Goal: Information Seeking & Learning: Learn about a topic

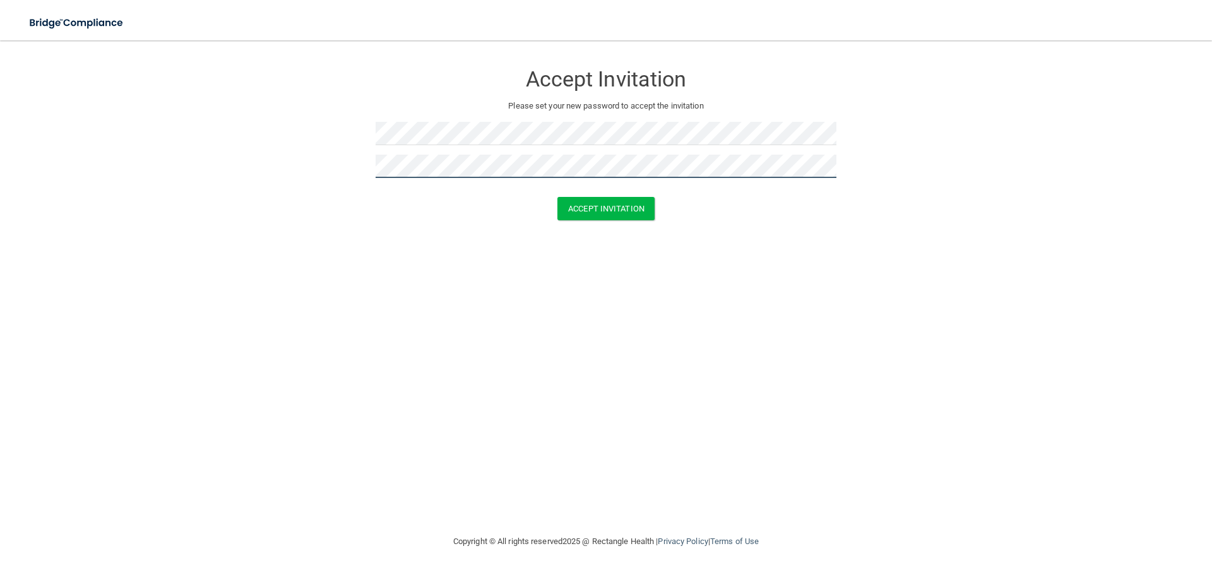
click at [557, 197] on button "Accept Invitation" at bounding box center [605, 208] width 97 height 23
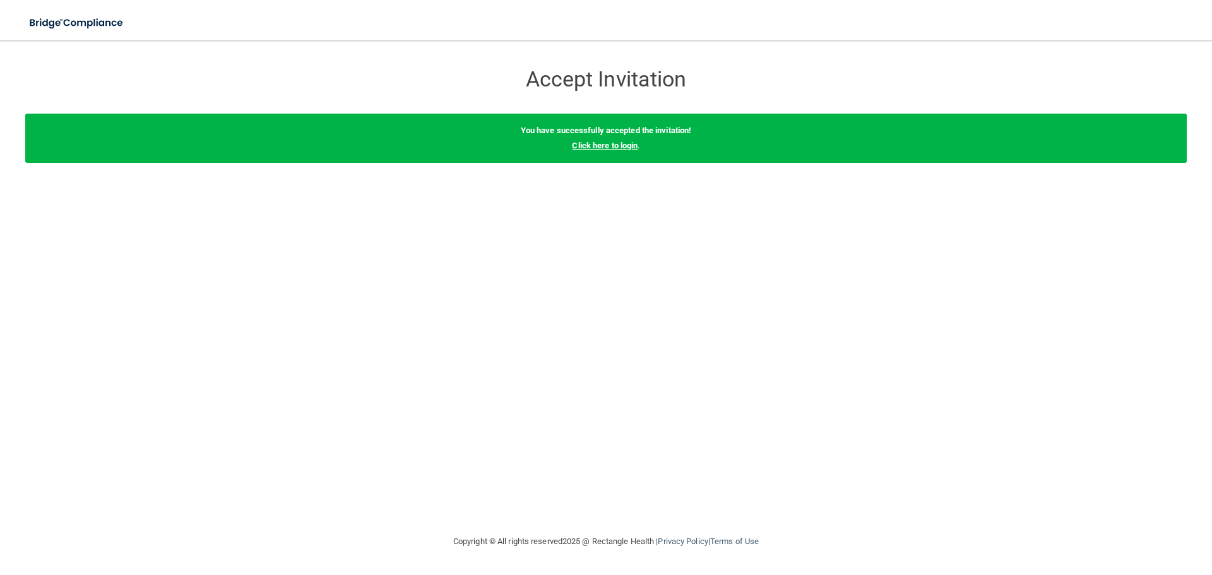
click at [605, 145] on link "Click here to login" at bounding box center [605, 145] width 66 height 9
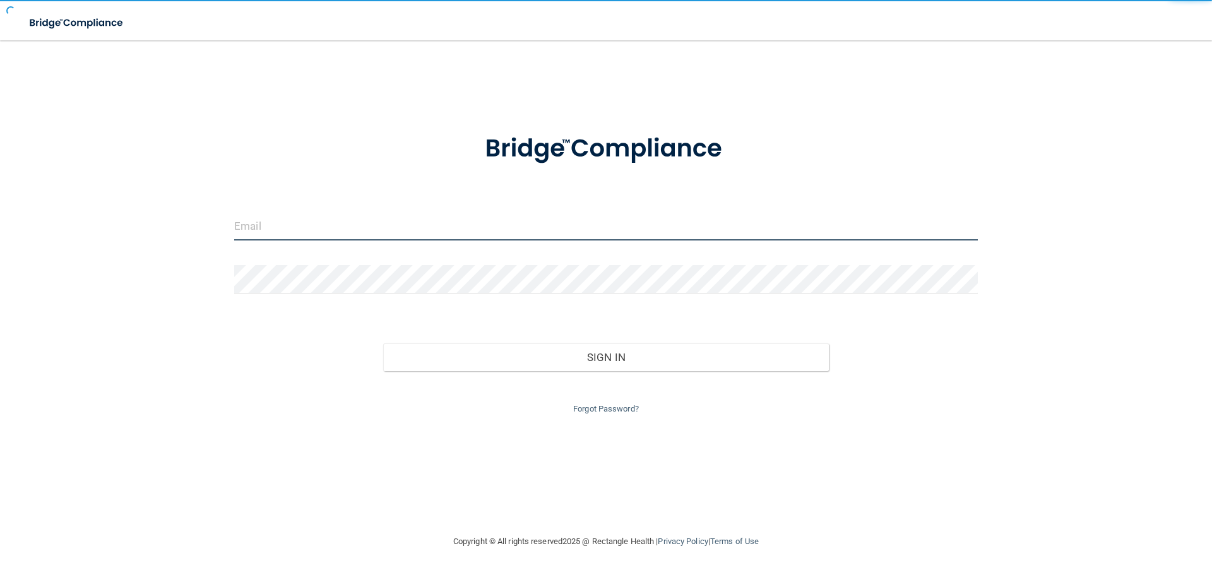
type input "[EMAIL_ADDRESS][DOMAIN_NAME]"
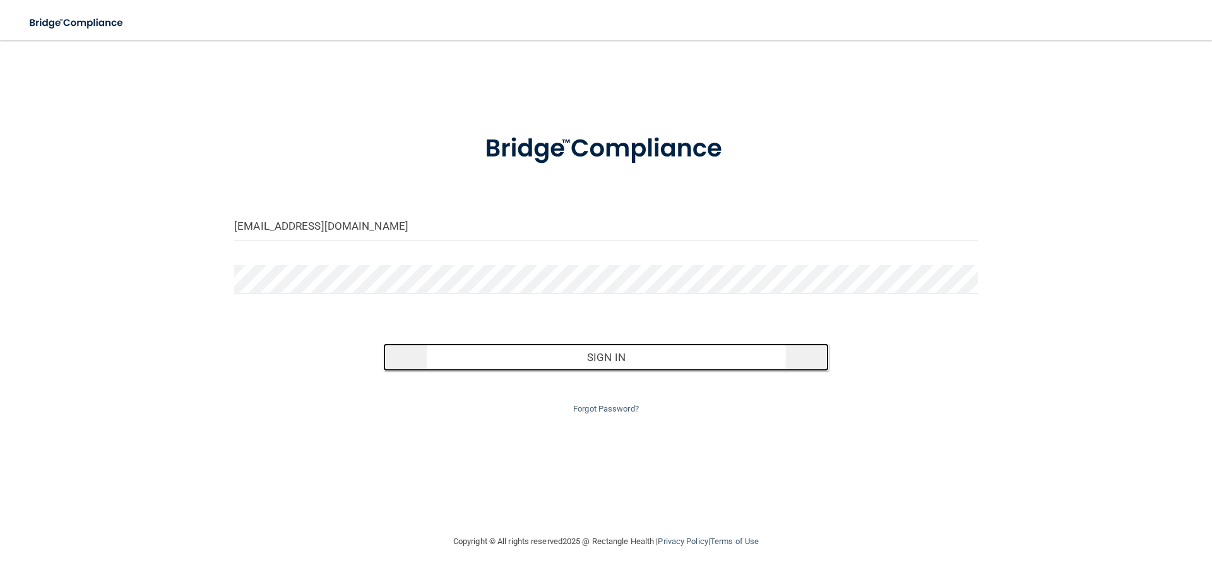
click at [598, 362] on button "Sign In" at bounding box center [606, 357] width 446 height 28
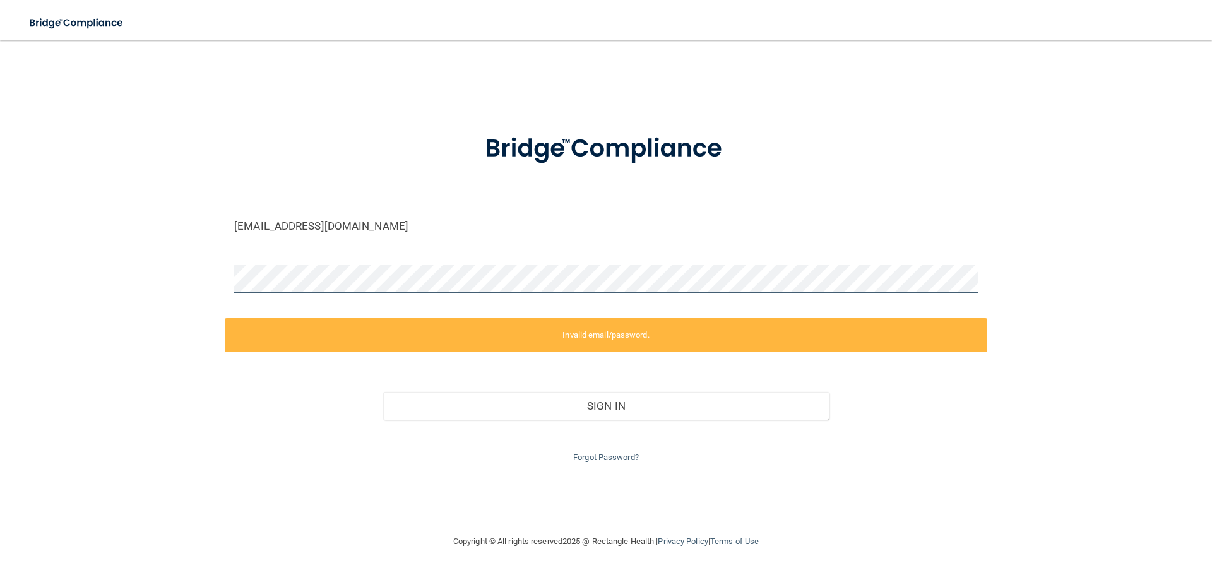
click at [37, 280] on div "[EMAIL_ADDRESS][DOMAIN_NAME] Invalid email/password. You don't have permission …" at bounding box center [606, 287] width 1162 height 468
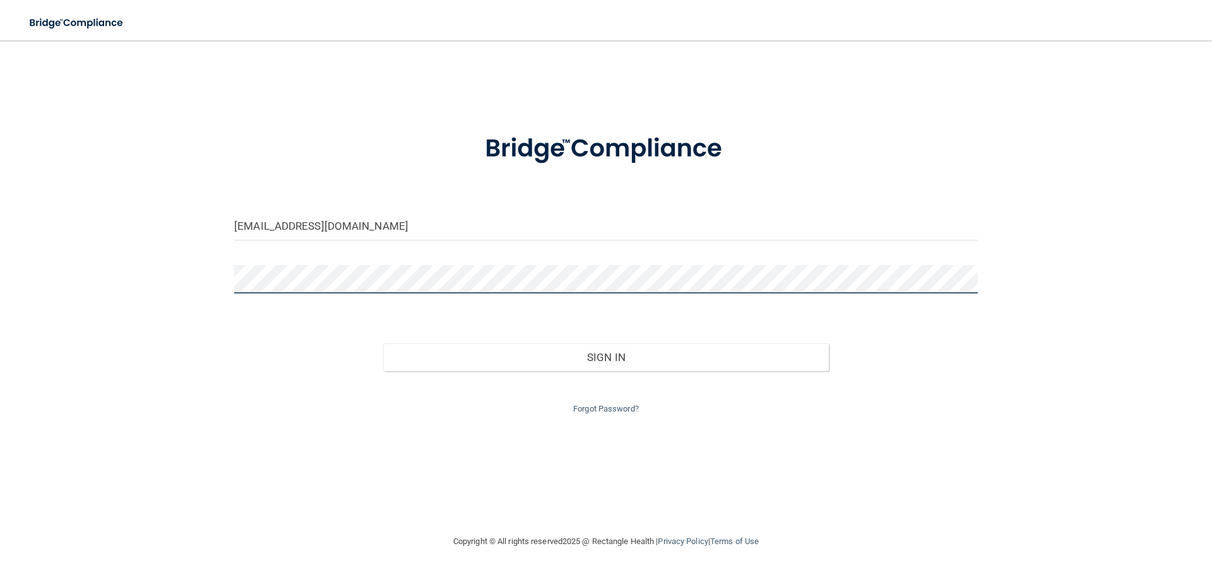
click at [383, 343] on button "Sign In" at bounding box center [606, 357] width 446 height 28
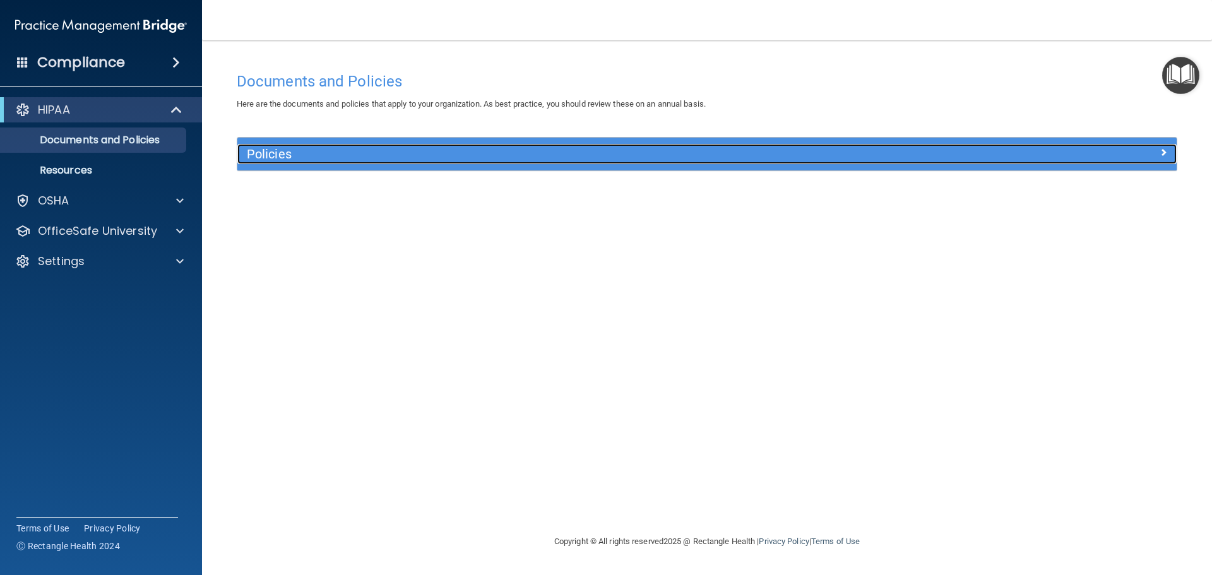
click at [415, 160] on h5 "Policies" at bounding box center [590, 154] width 686 height 14
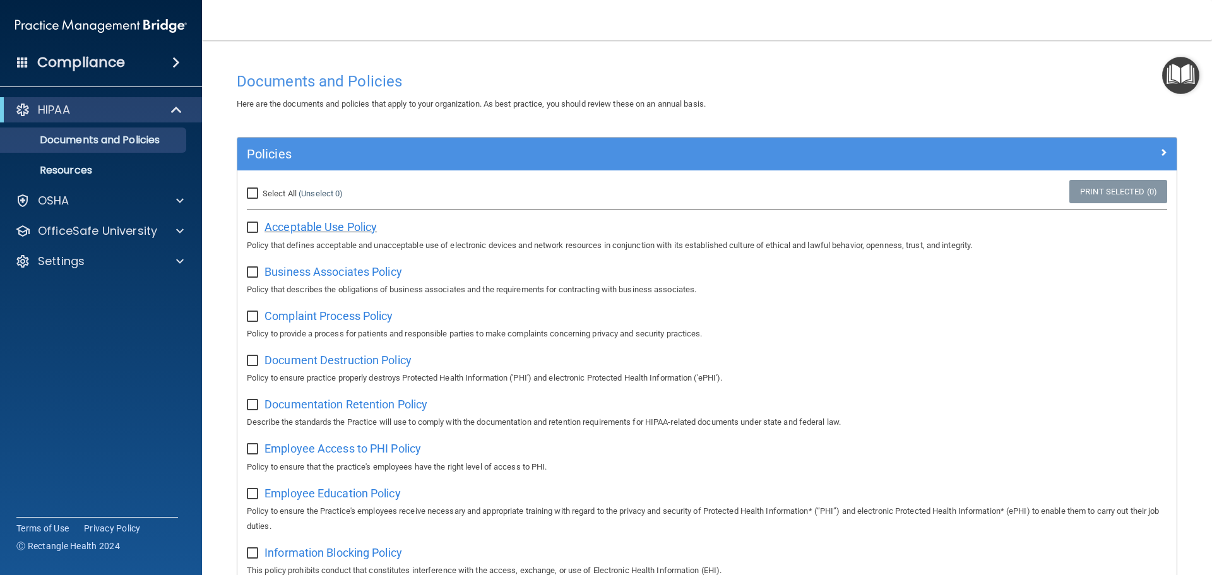
click at [307, 223] on span "Acceptable Use Policy" at bounding box center [321, 226] width 112 height 13
click at [256, 194] on input "Select All (Unselect 0) Unselect All" at bounding box center [254, 194] width 15 height 10
checkbox input "true"
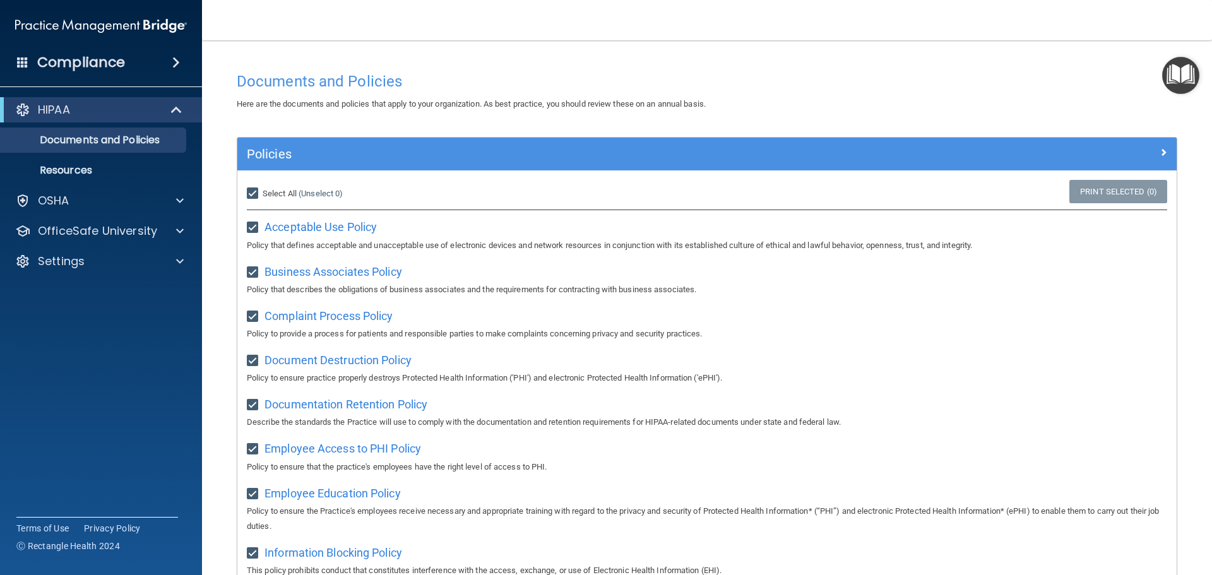
checkbox input "true"
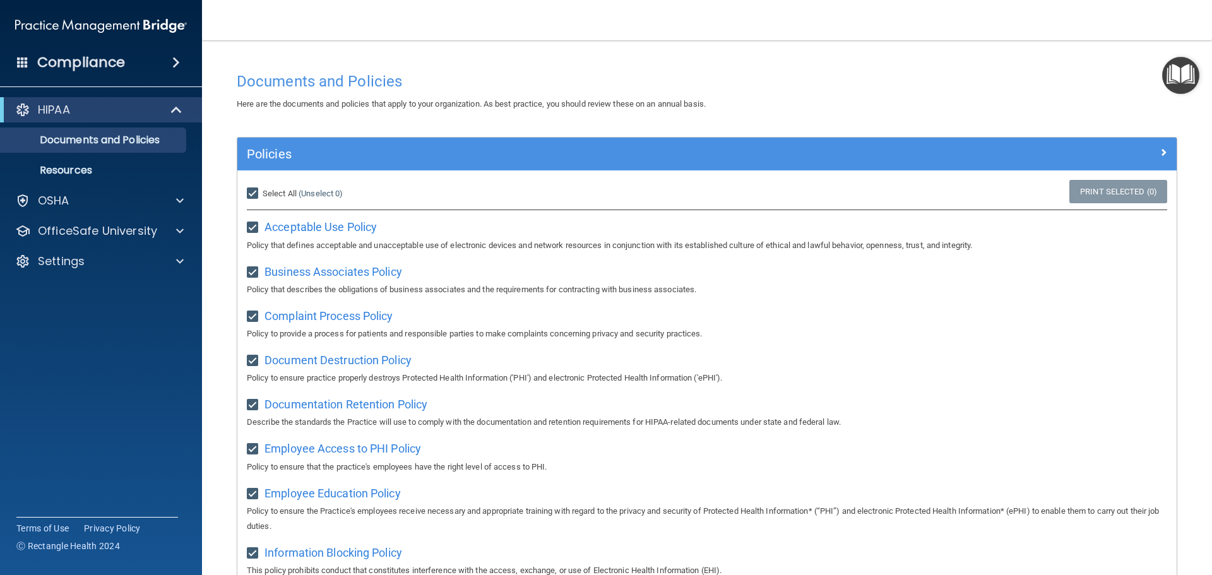
checkbox input "true"
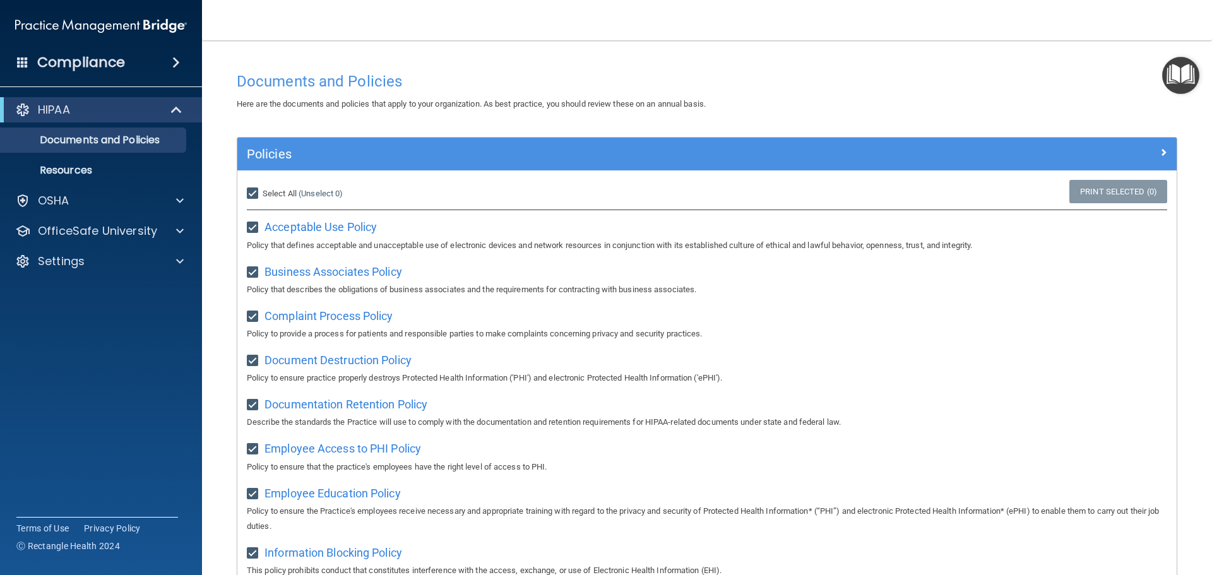
checkbox input "true"
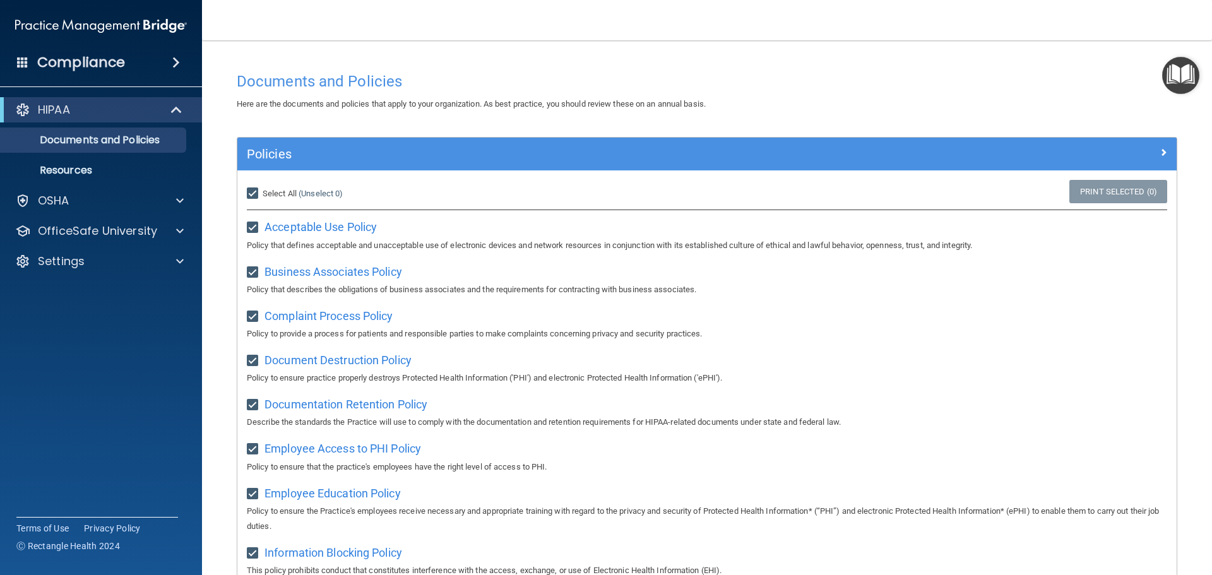
checkbox input "true"
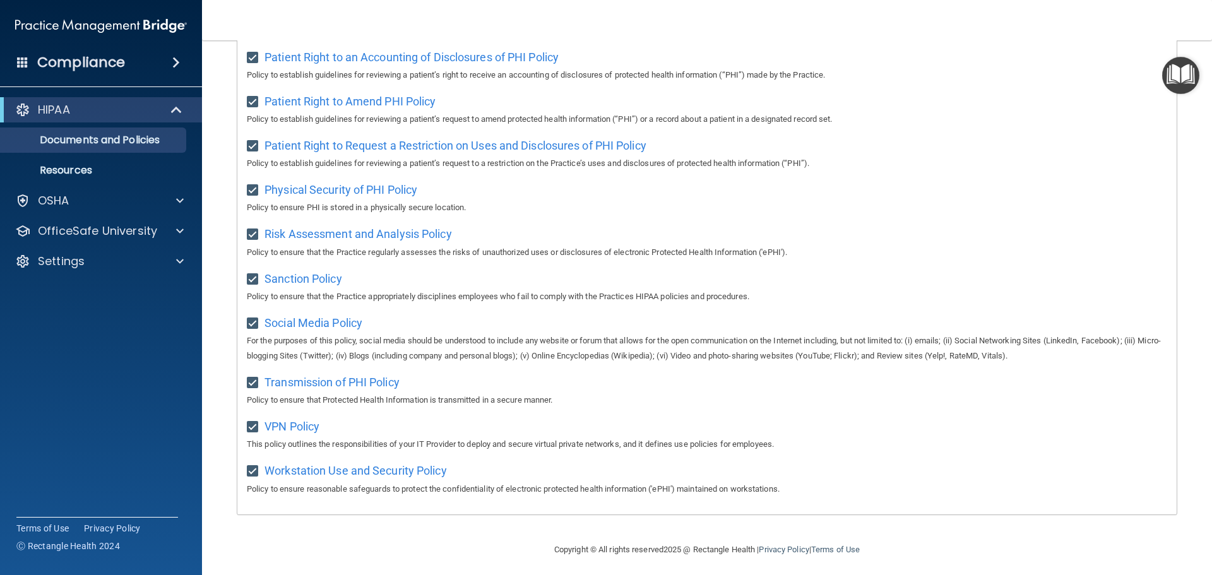
scroll to position [691, 0]
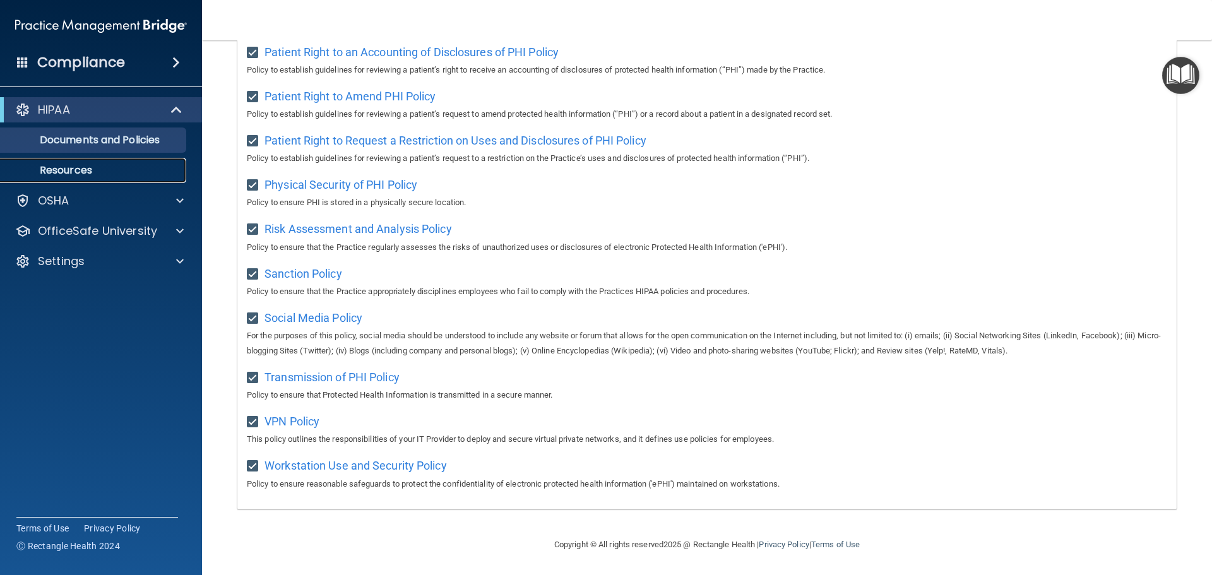
click at [62, 172] on p "Resources" at bounding box center [94, 170] width 172 height 13
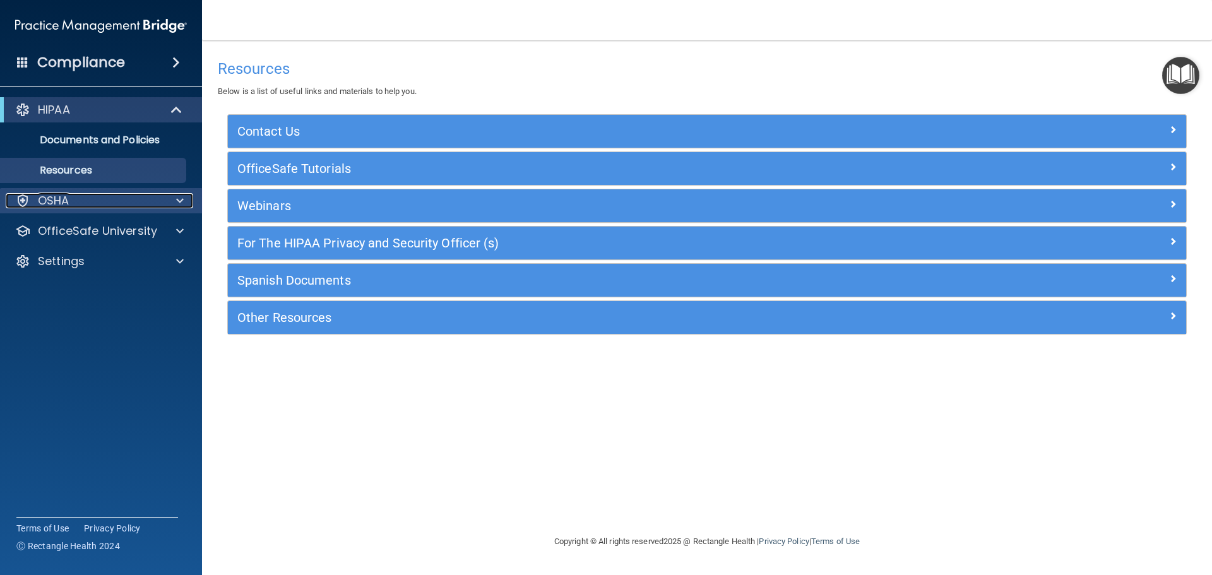
click at [66, 208] on p "OSHA" at bounding box center [54, 200] width 32 height 15
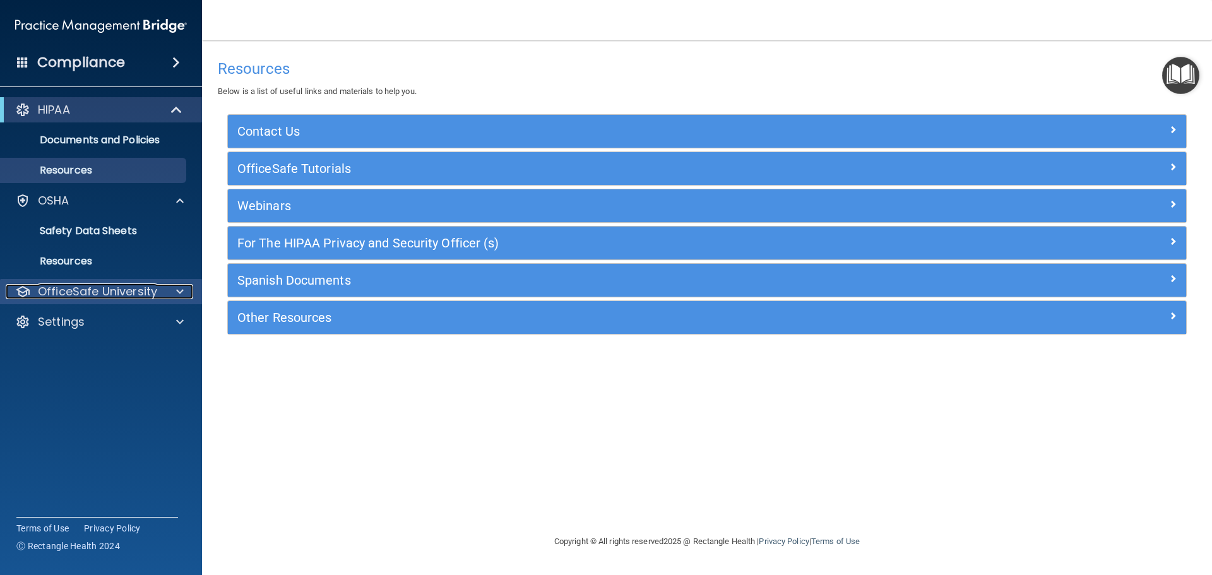
click at [87, 289] on p "OfficeSafe University" at bounding box center [97, 291] width 119 height 15
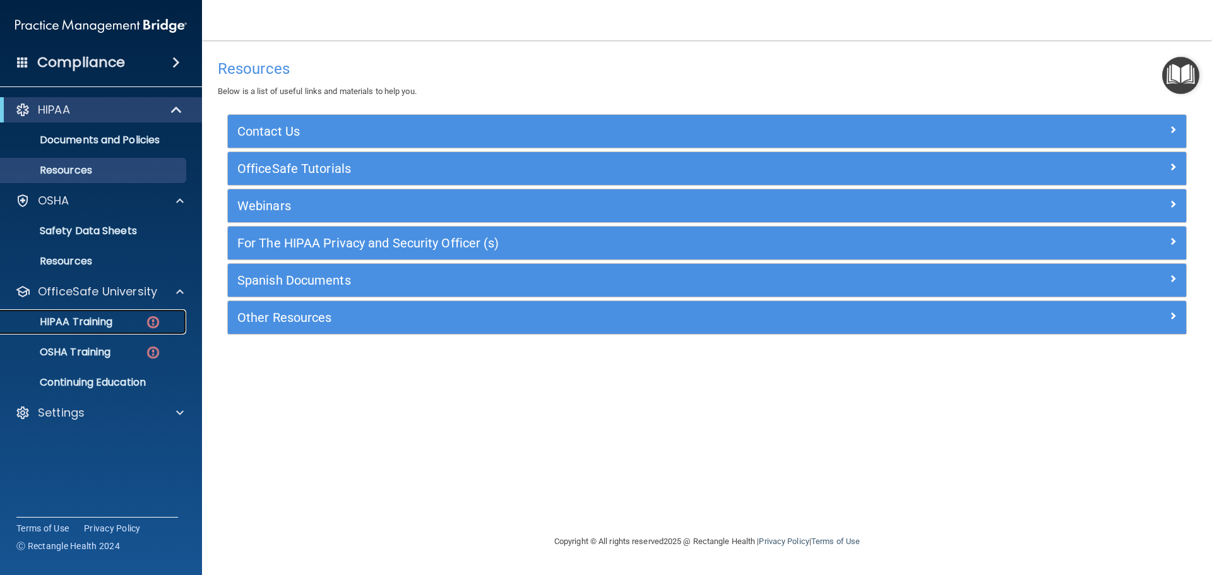
click at [114, 322] on div "HIPAA Training" at bounding box center [94, 322] width 172 height 13
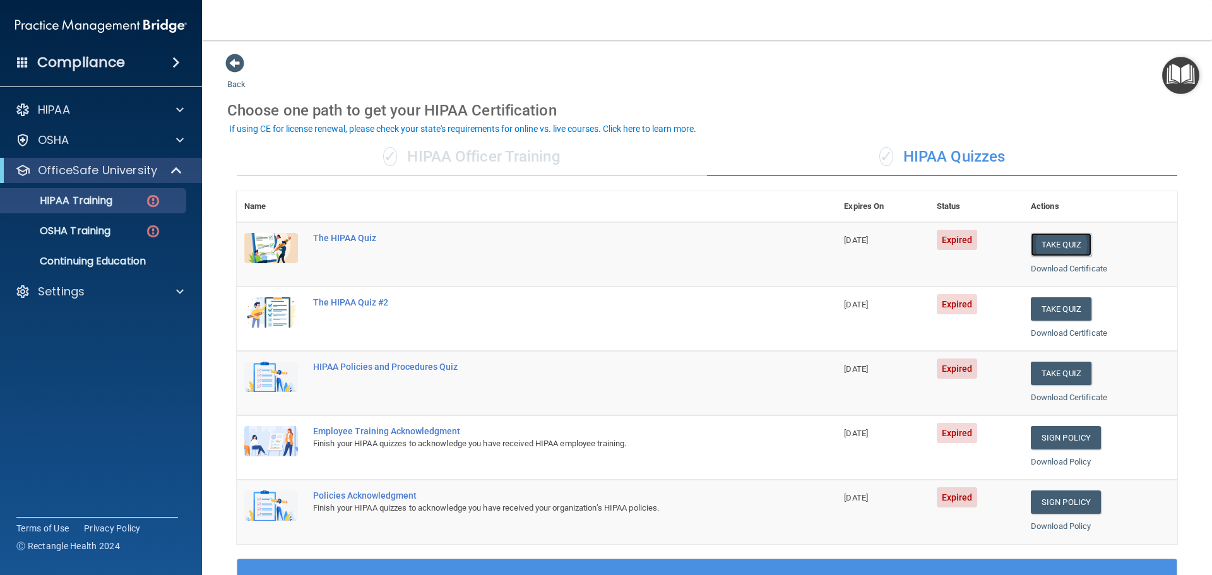
click at [1069, 248] on button "Take Quiz" at bounding box center [1061, 244] width 61 height 23
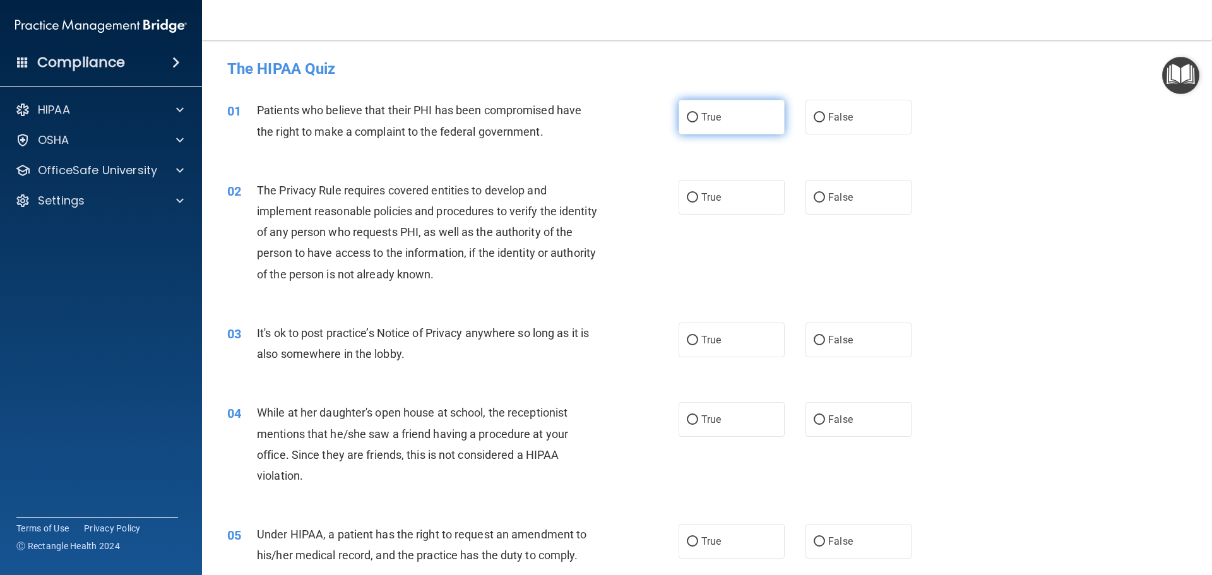
click at [728, 128] on label "True" at bounding box center [732, 117] width 106 height 35
click at [698, 122] on input "True" at bounding box center [692, 117] width 11 height 9
radio input "true"
click at [693, 207] on label "True" at bounding box center [732, 197] width 106 height 35
click at [693, 203] on input "True" at bounding box center [692, 197] width 11 height 9
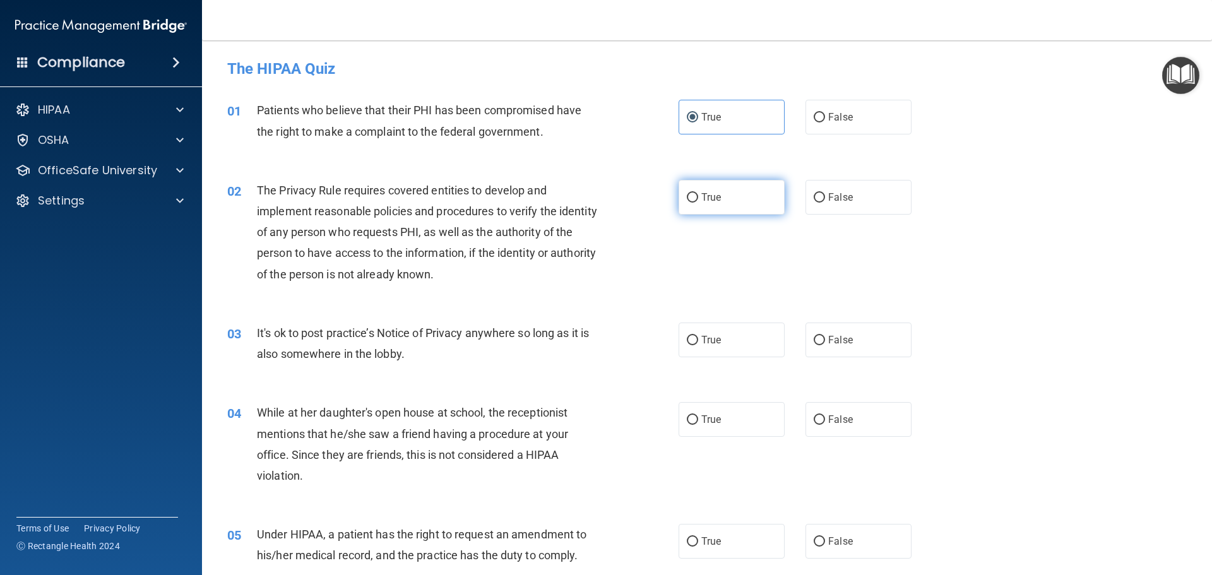
radio input "true"
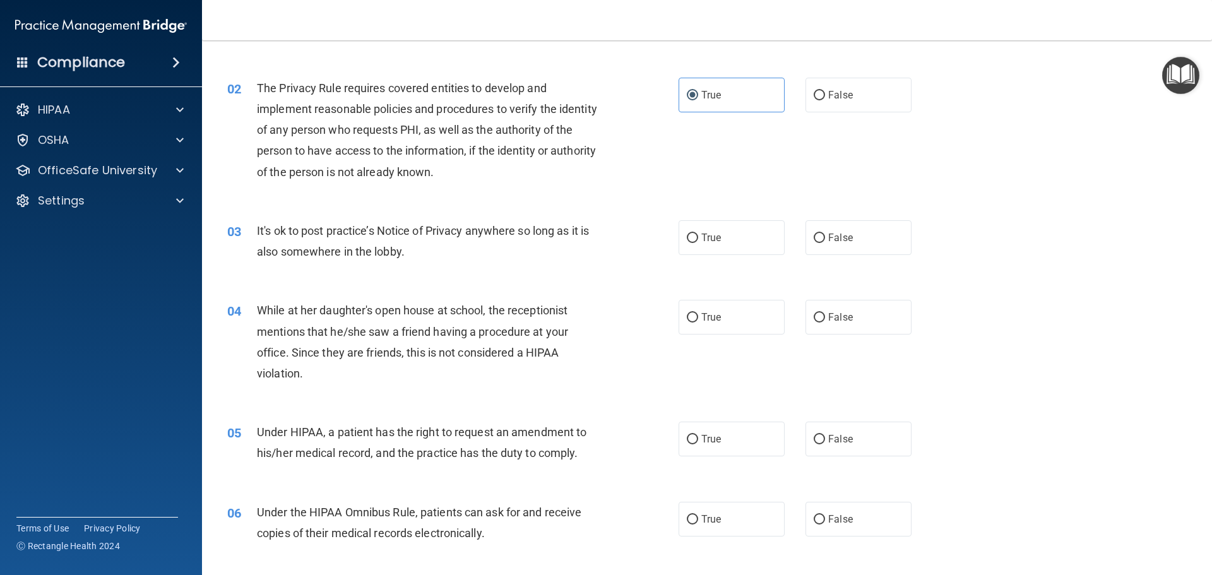
scroll to position [126, 0]
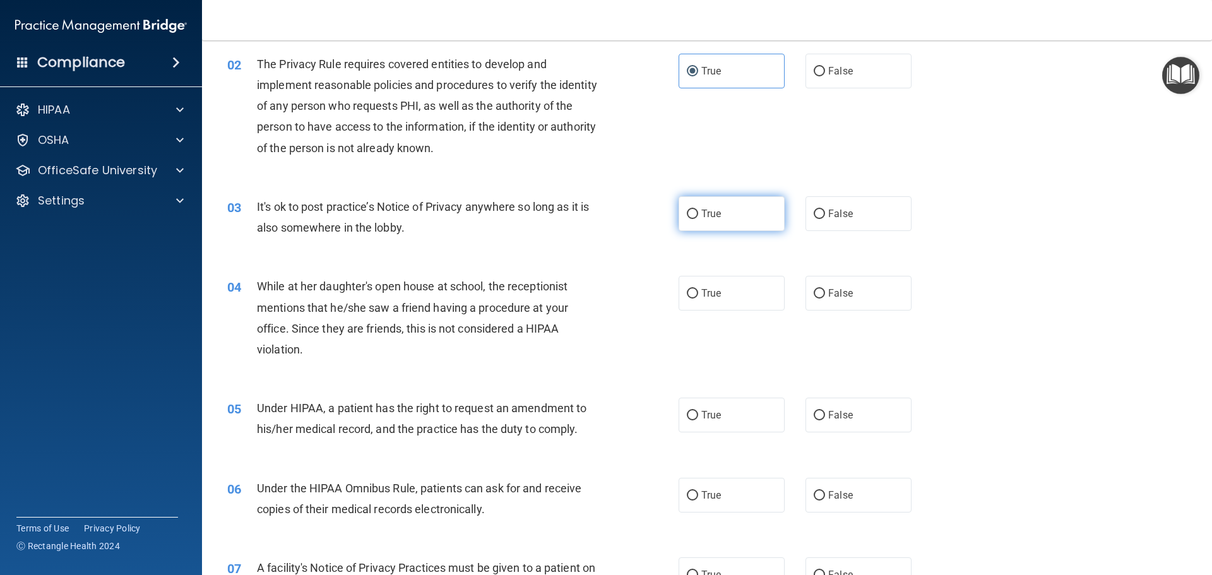
click at [714, 218] on span "True" at bounding box center [711, 214] width 20 height 12
click at [698, 218] on input "True" at bounding box center [692, 214] width 11 height 9
radio input "true"
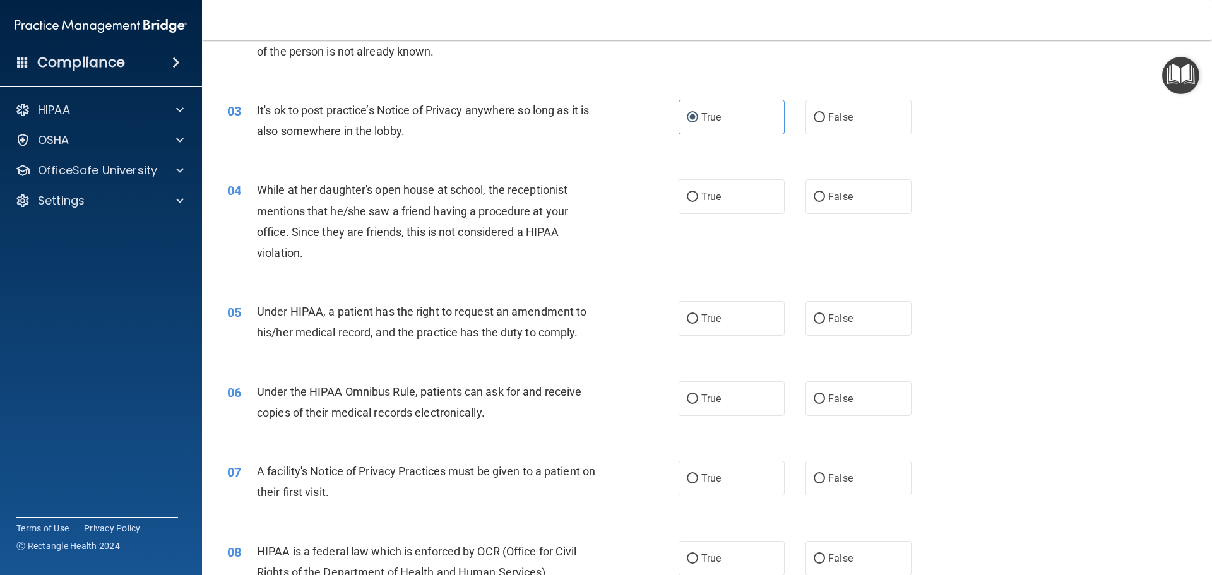
scroll to position [253, 0]
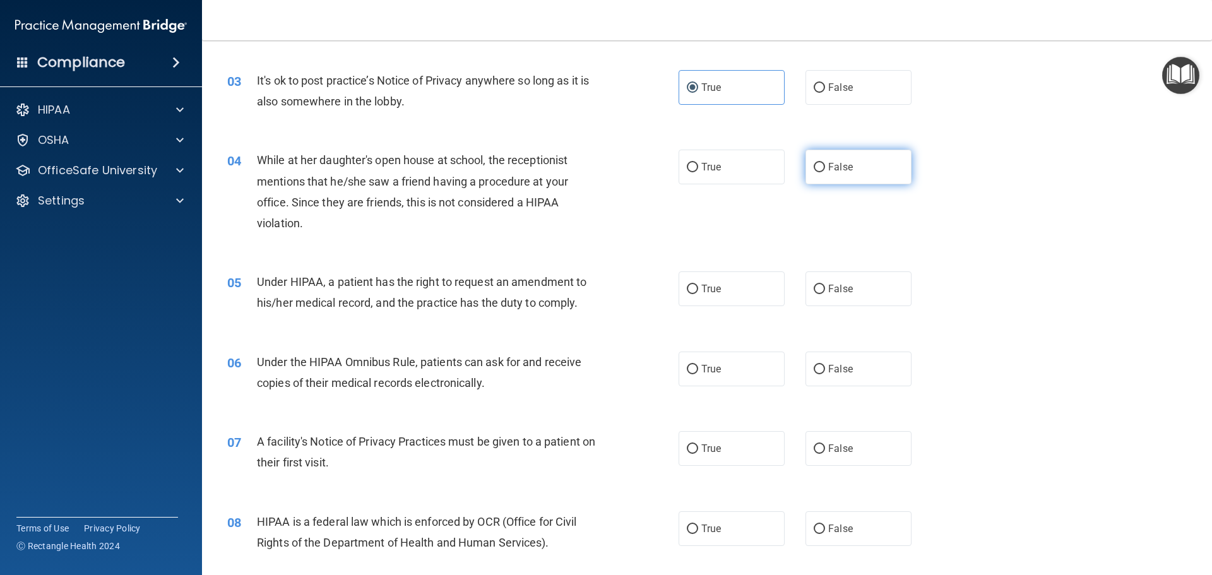
click at [852, 176] on label "False" at bounding box center [859, 167] width 106 height 35
click at [825, 172] on input "False" at bounding box center [819, 167] width 11 height 9
radio input "true"
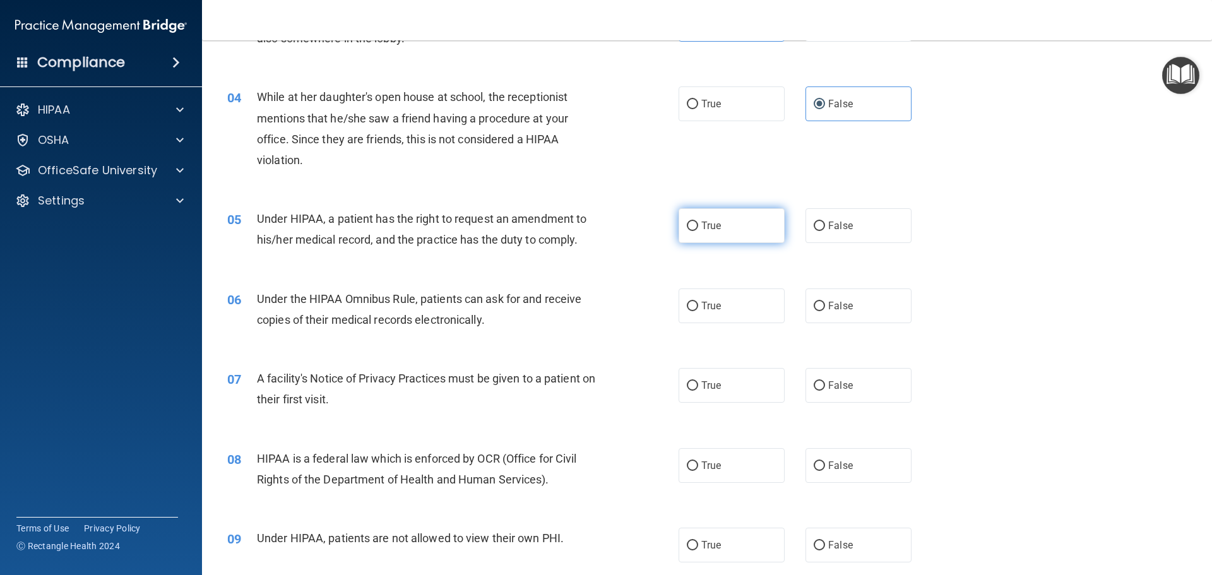
click at [700, 232] on label "True" at bounding box center [732, 225] width 106 height 35
click at [698, 231] on input "True" at bounding box center [692, 226] width 11 height 9
radio input "true"
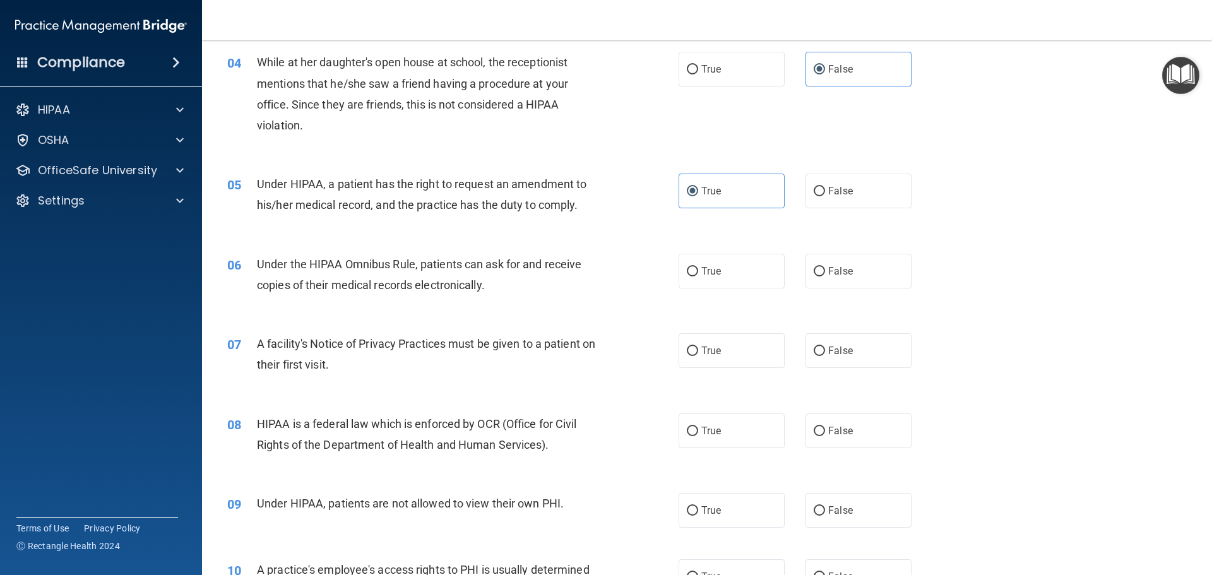
scroll to position [442, 0]
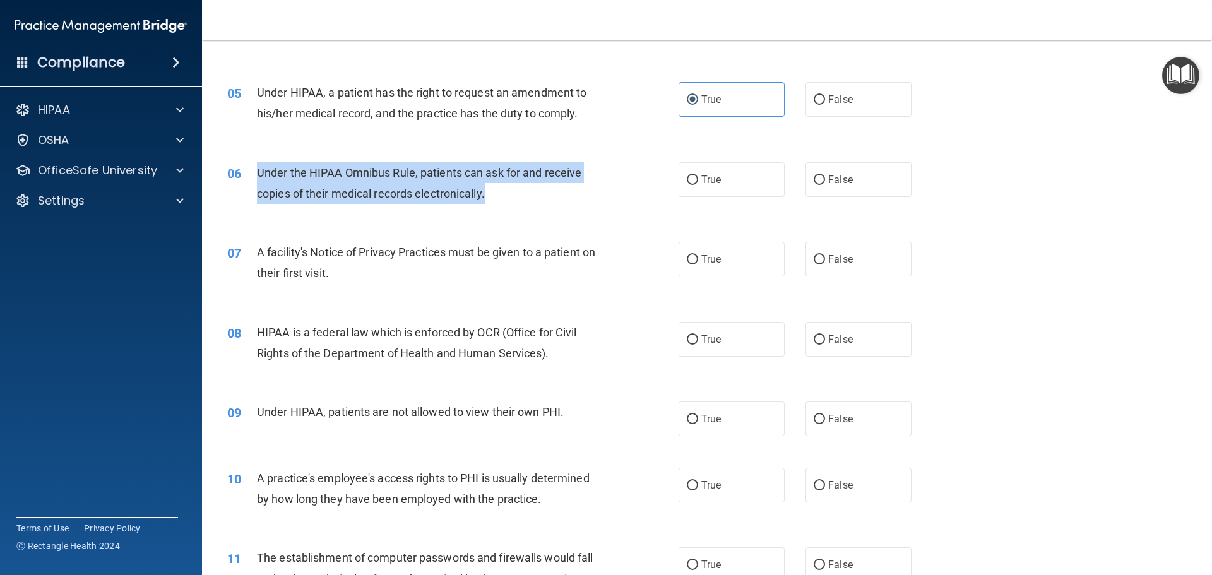
drag, startPoint x: 491, startPoint y: 194, endPoint x: 260, endPoint y: 172, distance: 232.1
click at [260, 172] on div "Under the HIPAA Omnibus Rule, patients can ask for and receive copies of their …" at bounding box center [433, 183] width 353 height 42
copy span "Under the HIPAA Omnibus Rule, patients can ask for and receive copies of their …"
click at [691, 182] on input "True" at bounding box center [692, 180] width 11 height 9
radio input "true"
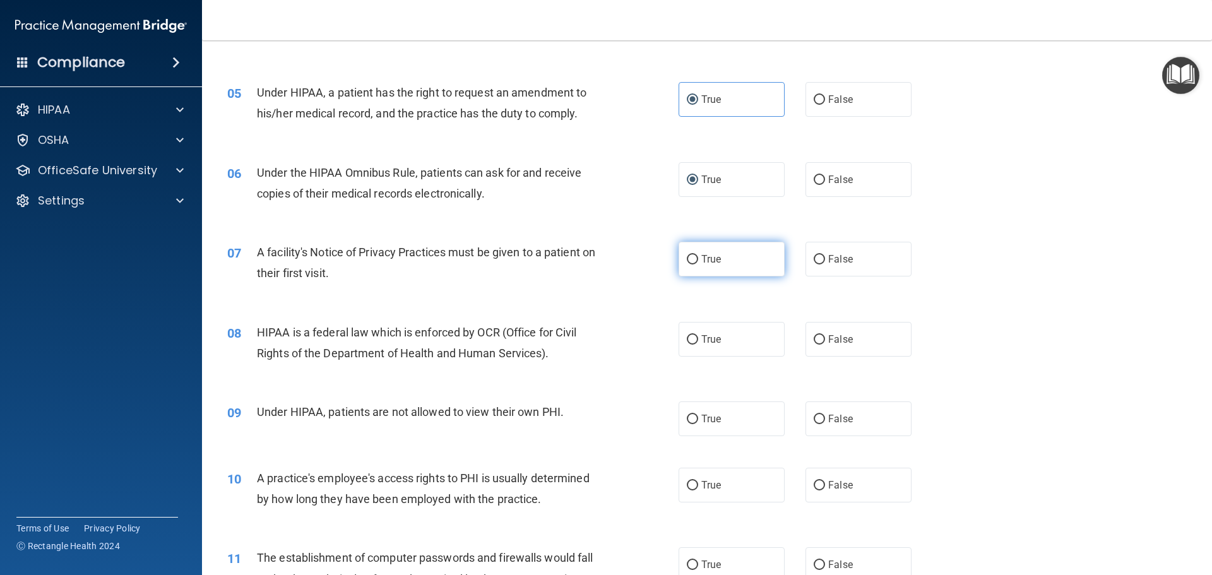
click at [701, 263] on span "True" at bounding box center [711, 259] width 20 height 12
click at [697, 263] on input "True" at bounding box center [692, 259] width 11 height 9
radio input "true"
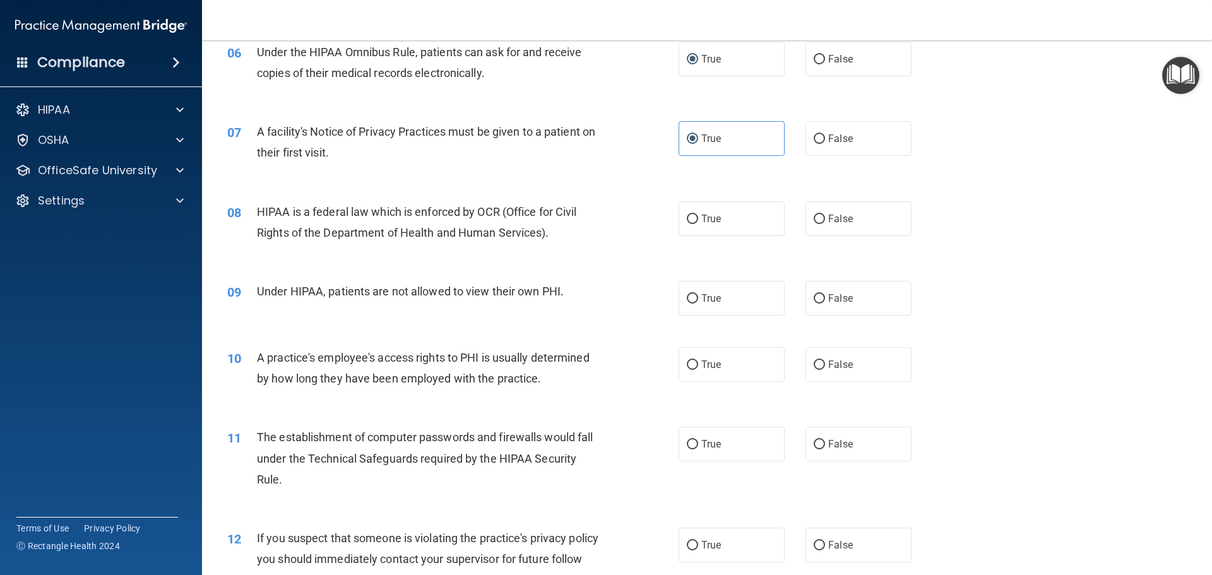
scroll to position [568, 0]
